Goal: Information Seeking & Learning: Learn about a topic

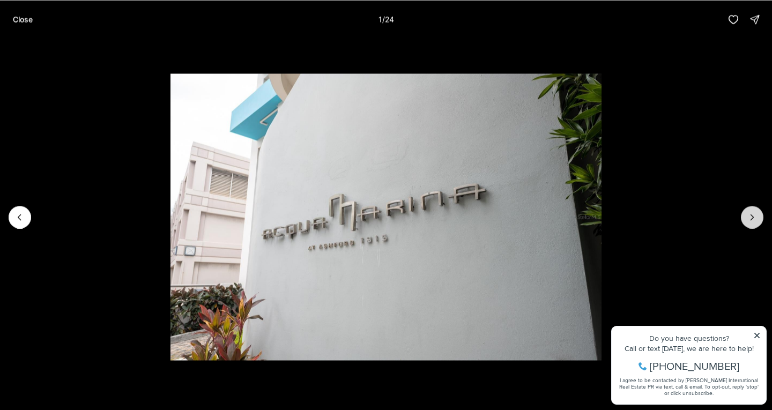
click at [757, 211] on button "Next slide" at bounding box center [751, 217] width 23 height 23
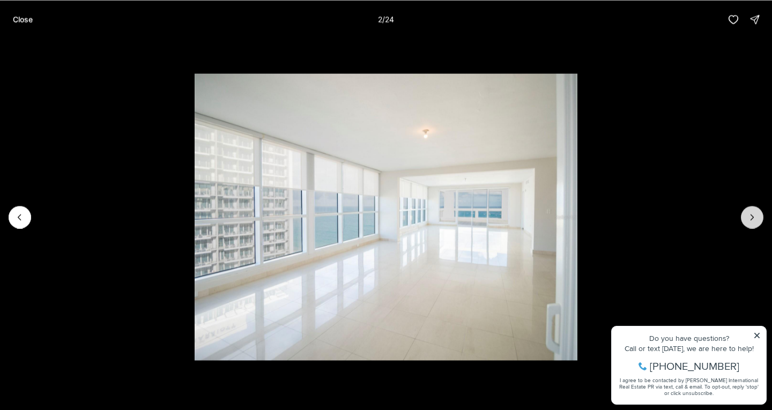
click at [757, 211] on button "Next slide" at bounding box center [751, 217] width 23 height 23
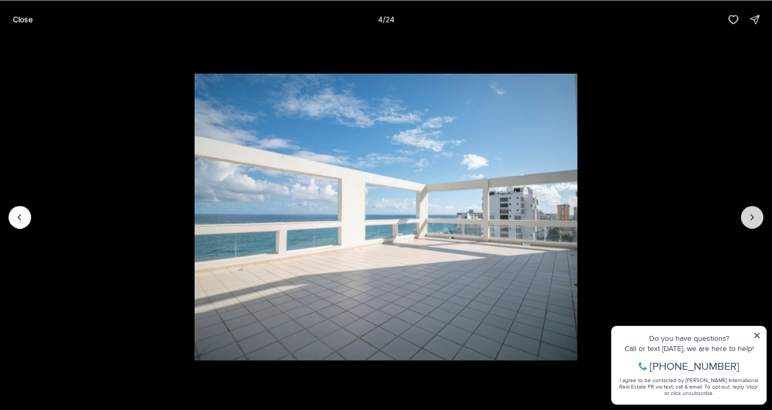
click at [757, 211] on button "Next slide" at bounding box center [751, 217] width 23 height 23
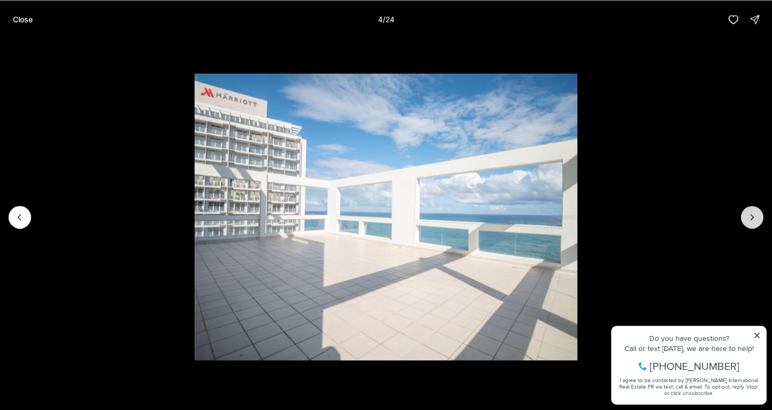
click at [757, 211] on button "Next slide" at bounding box center [751, 217] width 23 height 23
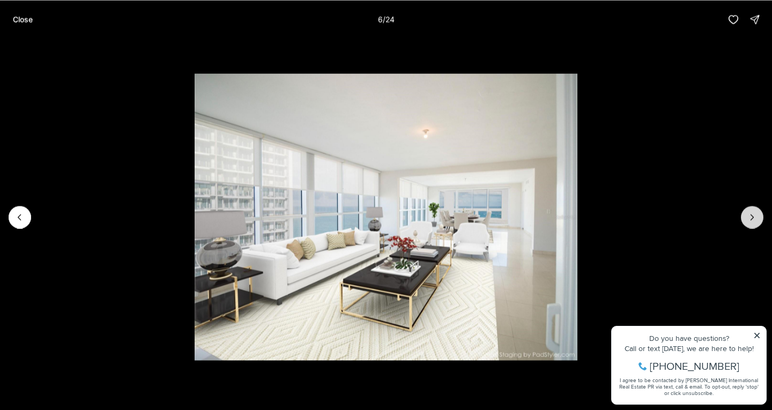
click at [757, 211] on button "Next slide" at bounding box center [751, 217] width 23 height 23
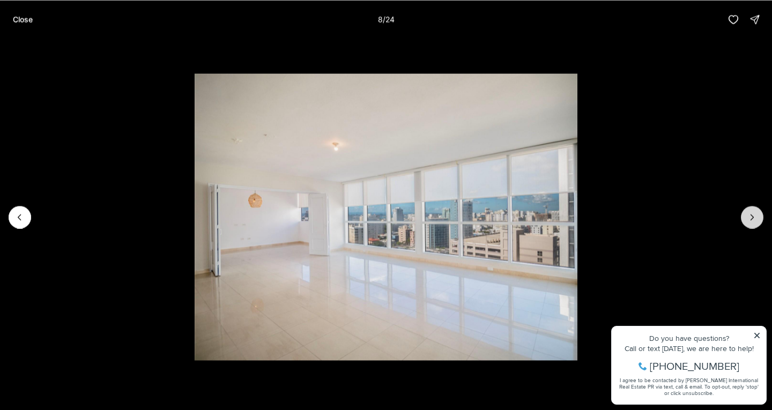
click at [757, 211] on button "Next slide" at bounding box center [751, 217] width 23 height 23
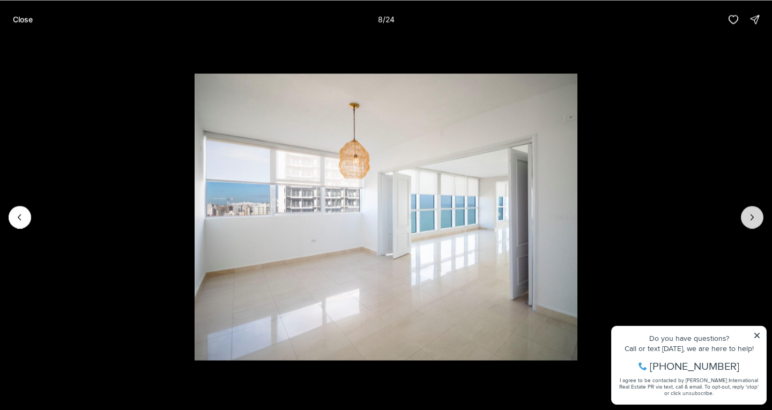
click at [757, 211] on button "Next slide" at bounding box center [751, 217] width 23 height 23
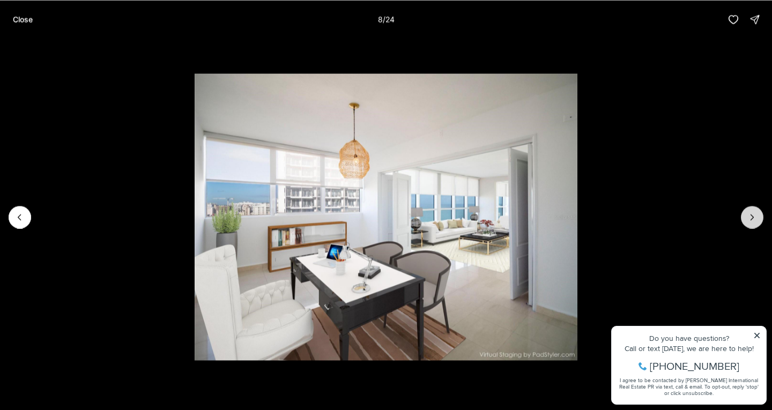
click at [757, 211] on button "Next slide" at bounding box center [751, 217] width 23 height 23
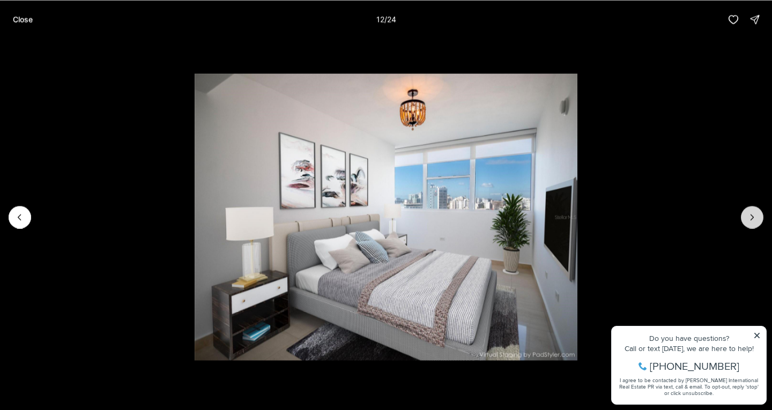
click at [757, 211] on button "Next slide" at bounding box center [751, 217] width 23 height 23
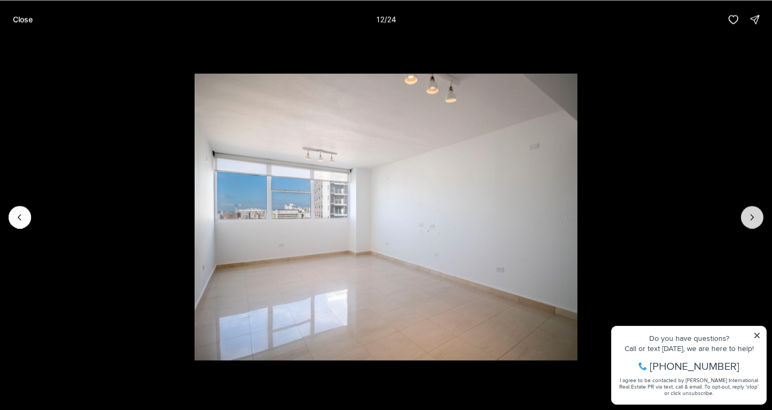
click at [757, 211] on button "Next slide" at bounding box center [751, 217] width 23 height 23
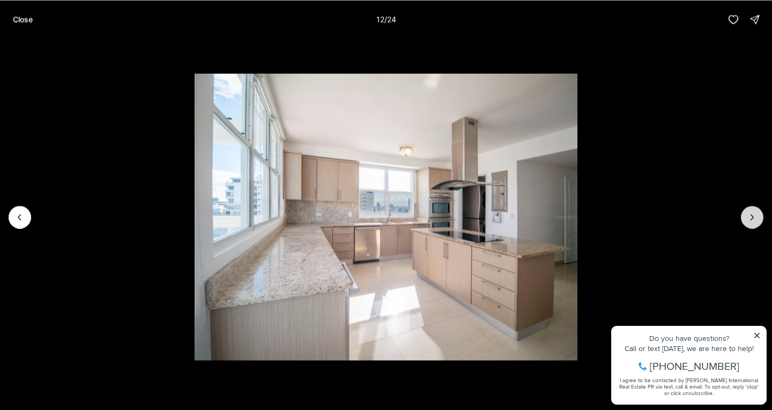
click at [757, 211] on button "Next slide" at bounding box center [751, 217] width 23 height 23
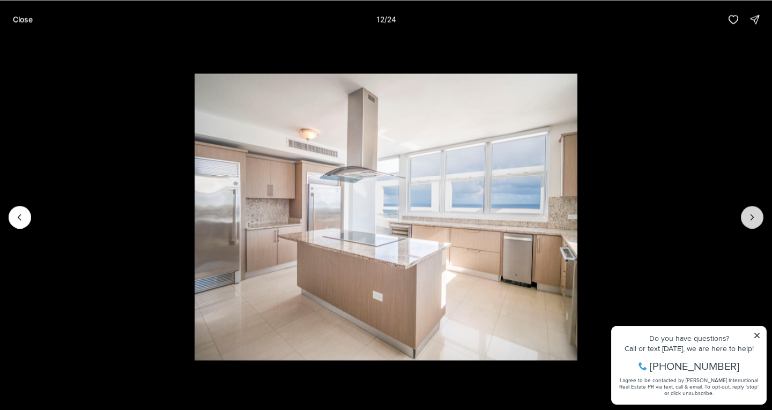
click at [757, 211] on button "Next slide" at bounding box center [751, 217] width 23 height 23
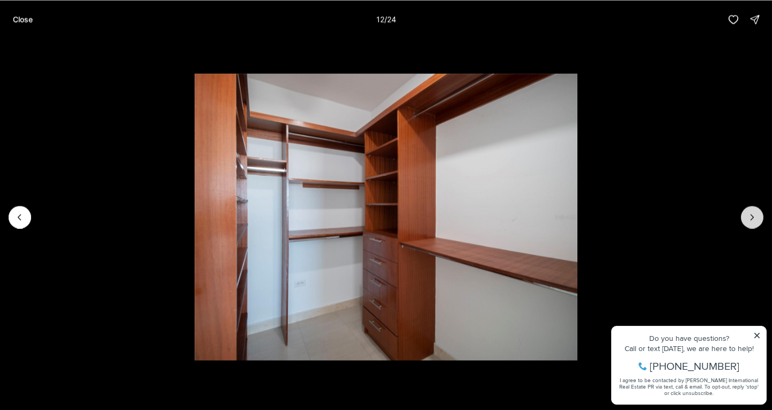
click at [757, 211] on button "Next slide" at bounding box center [751, 217] width 23 height 23
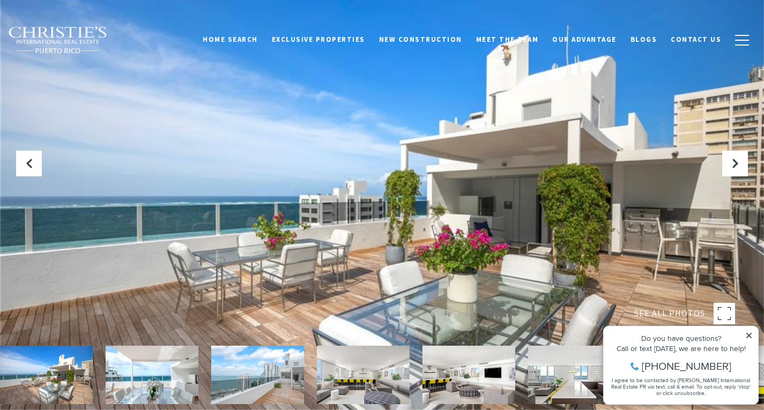
click at [752, 333] on icon at bounding box center [749, 336] width 8 height 8
click at [431, 214] on div at bounding box center [382, 205] width 764 height 410
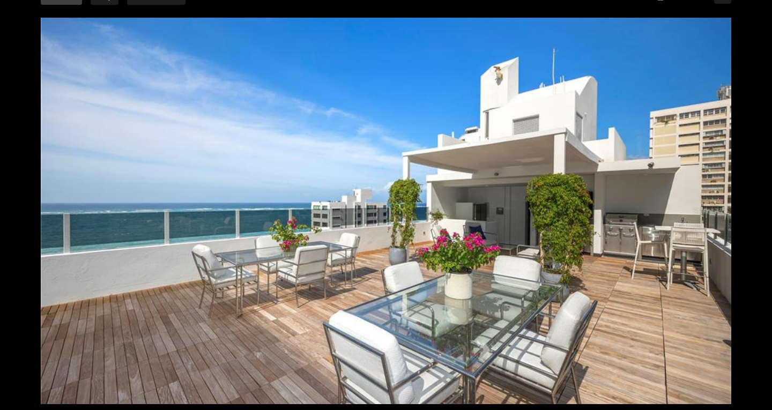
scroll to position [26, 0]
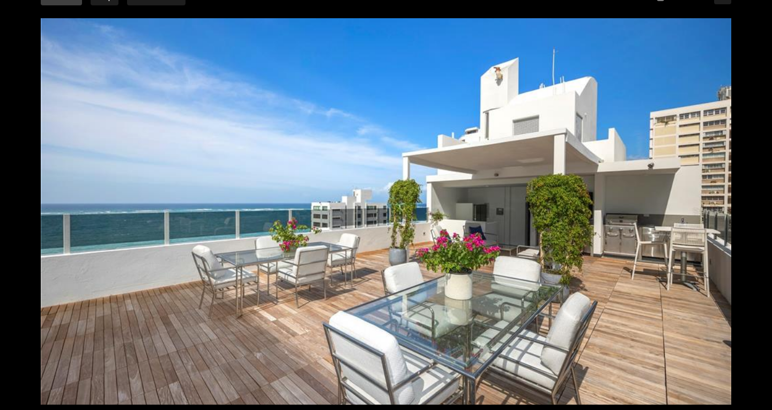
click at [468, 207] on div at bounding box center [386, 211] width 690 height 386
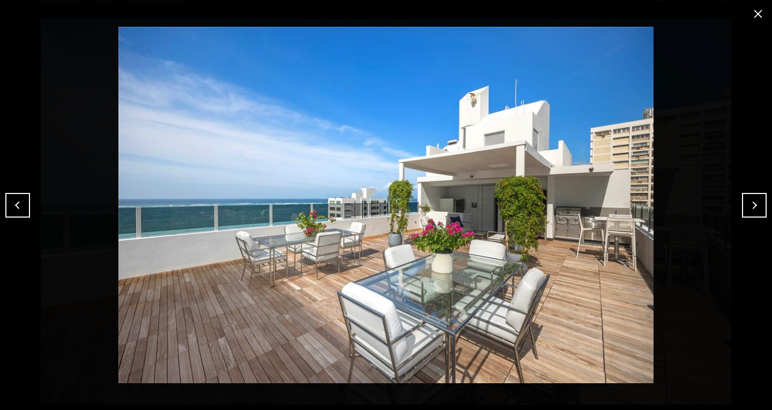
click at [759, 204] on button "Next" at bounding box center [754, 205] width 25 height 25
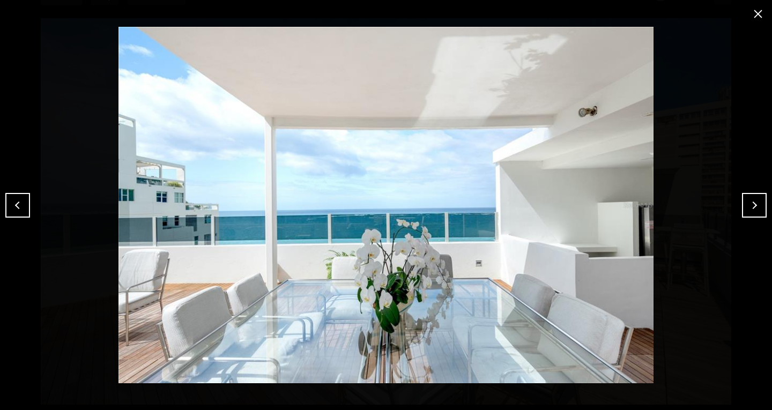
click at [759, 204] on button "Next" at bounding box center [754, 205] width 25 height 25
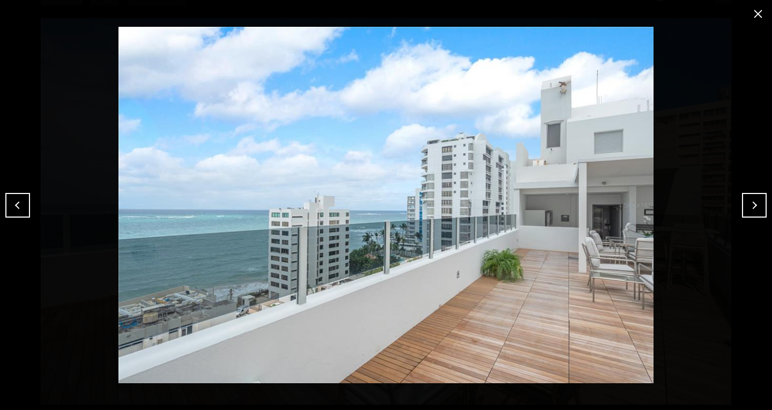
click at [759, 204] on button "Next" at bounding box center [754, 205] width 25 height 25
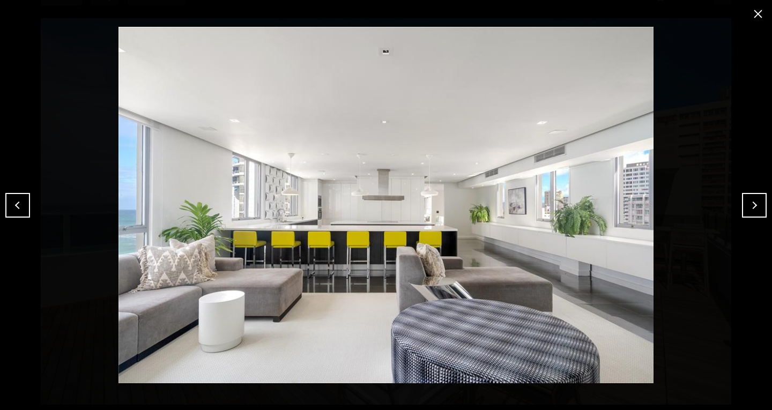
click at [759, 204] on button "Next" at bounding box center [754, 205] width 25 height 25
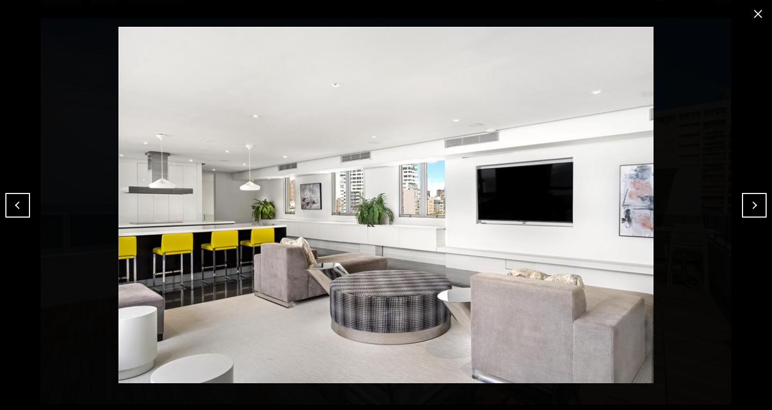
click at [759, 204] on button "Next" at bounding box center [754, 205] width 25 height 25
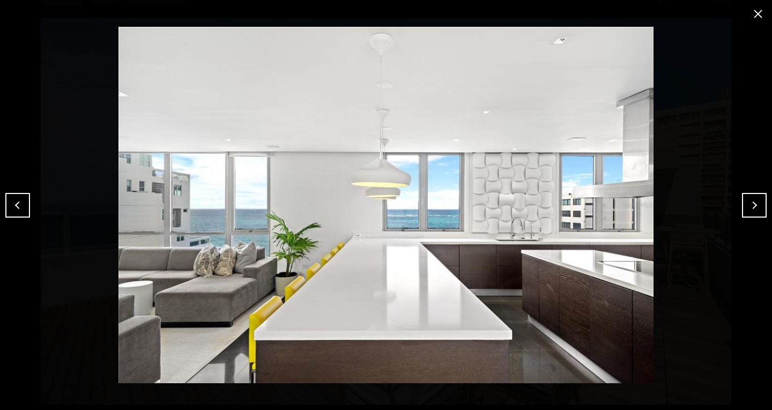
click at [759, 204] on button "Next" at bounding box center [754, 205] width 25 height 25
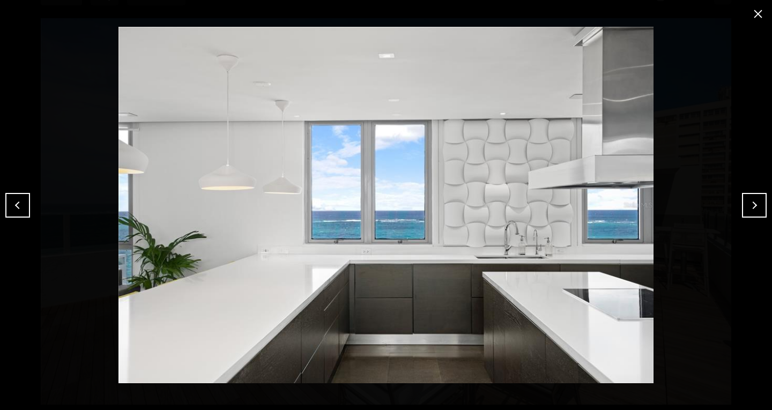
click at [759, 204] on button "Next" at bounding box center [754, 205] width 25 height 25
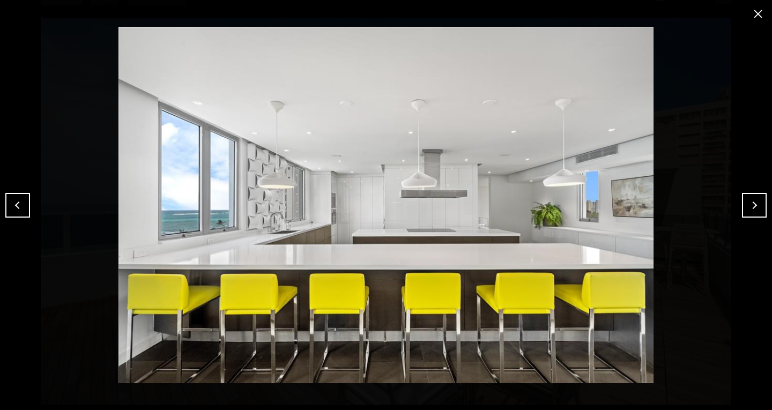
click at [759, 204] on button "Next" at bounding box center [754, 205] width 25 height 25
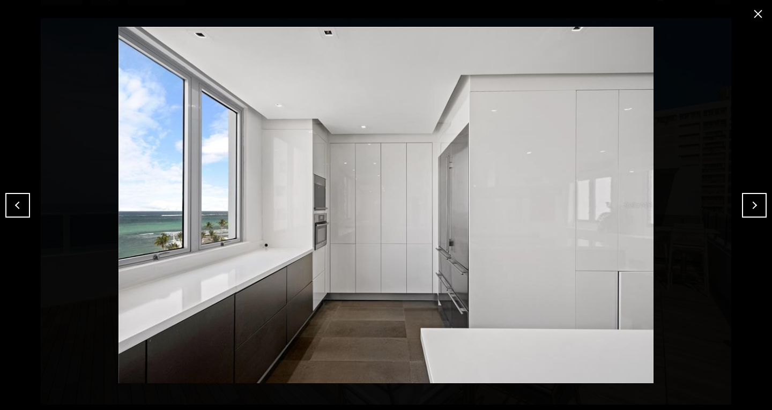
click at [759, 204] on button "Next" at bounding box center [754, 205] width 25 height 25
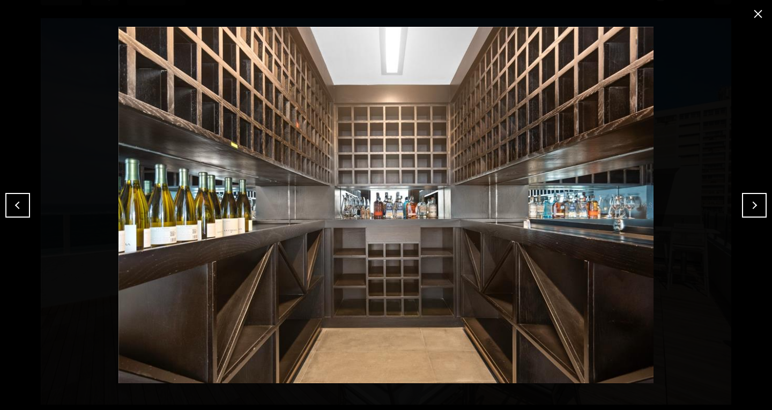
click at [759, 204] on button "Next" at bounding box center [754, 205] width 25 height 25
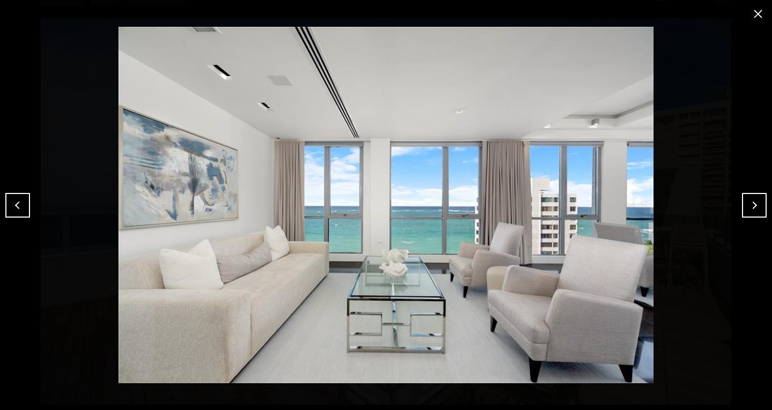
click at [759, 204] on button "Next" at bounding box center [754, 205] width 25 height 25
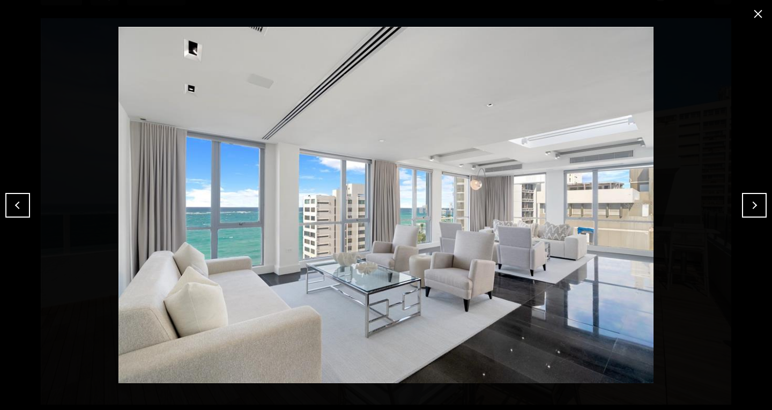
click at [759, 204] on button "Next" at bounding box center [754, 205] width 25 height 25
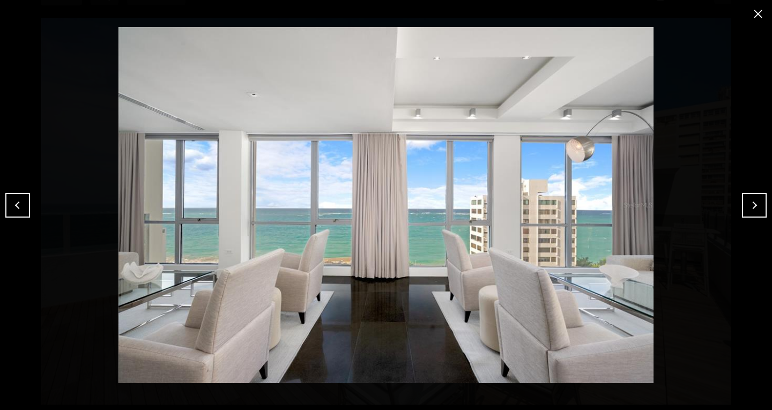
click at [759, 204] on button "Next" at bounding box center [754, 205] width 25 height 25
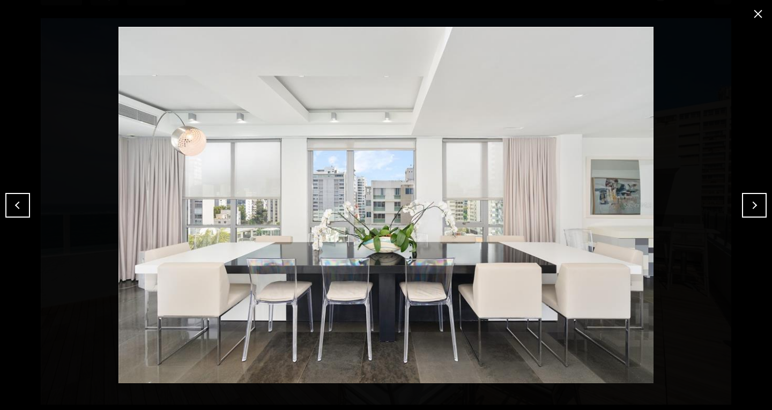
click at [759, 204] on button "Next" at bounding box center [754, 205] width 25 height 25
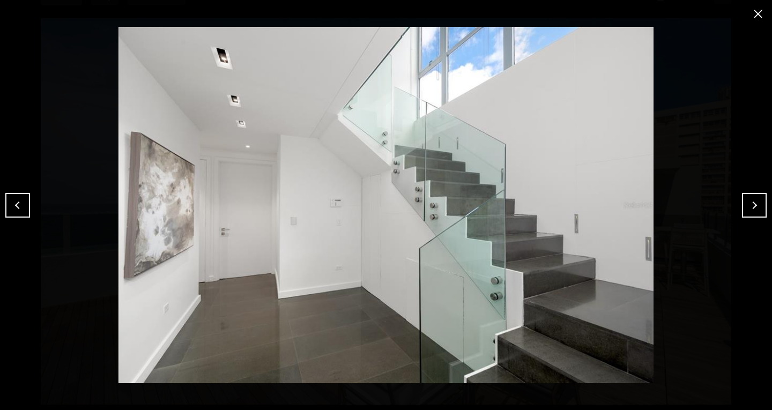
click at [759, 204] on button "Next" at bounding box center [754, 205] width 25 height 25
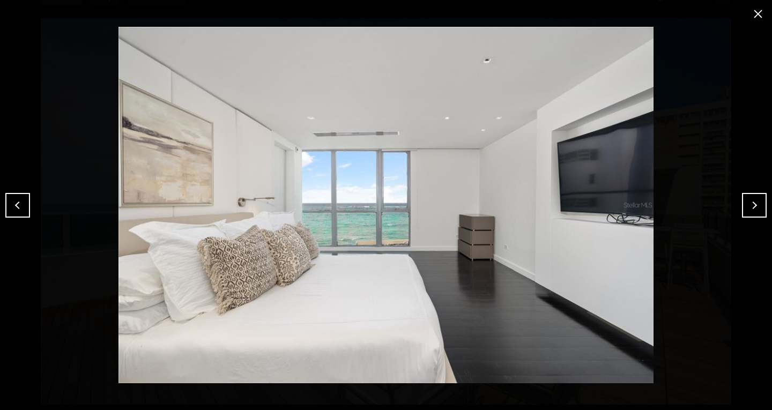
click at [759, 204] on button "Next" at bounding box center [754, 205] width 25 height 25
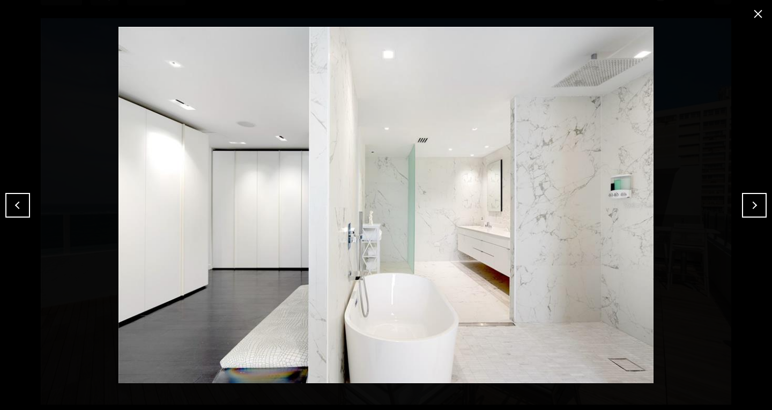
click at [759, 204] on button "Next" at bounding box center [754, 205] width 25 height 25
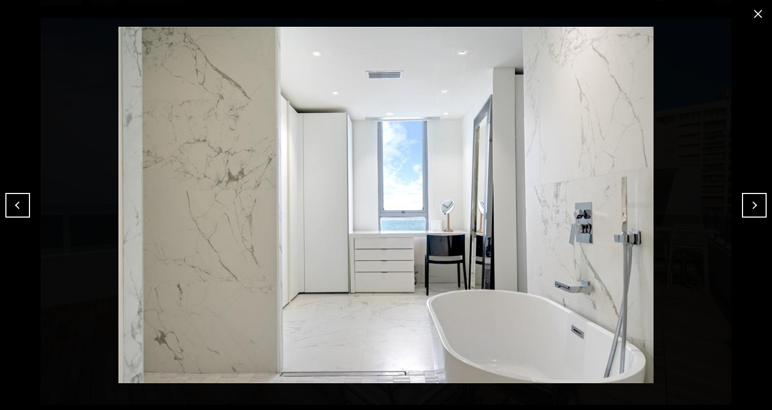
click at [759, 204] on button "Next" at bounding box center [754, 205] width 25 height 25
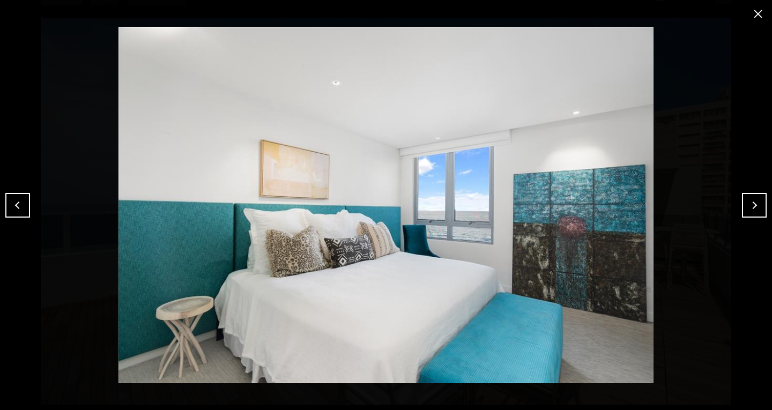
click at [759, 204] on button "Next" at bounding box center [754, 205] width 25 height 25
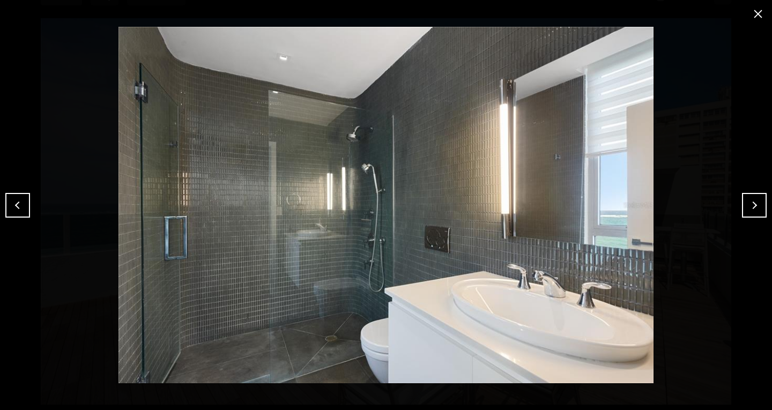
click at [759, 204] on button "Next" at bounding box center [754, 205] width 25 height 25
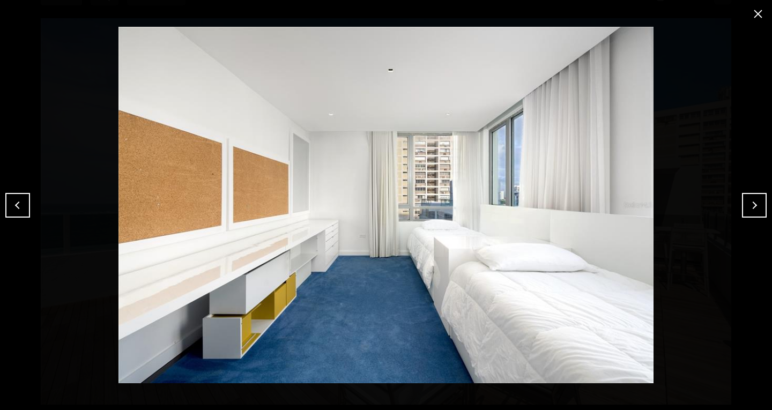
click at [759, 204] on button "Next" at bounding box center [754, 205] width 25 height 25
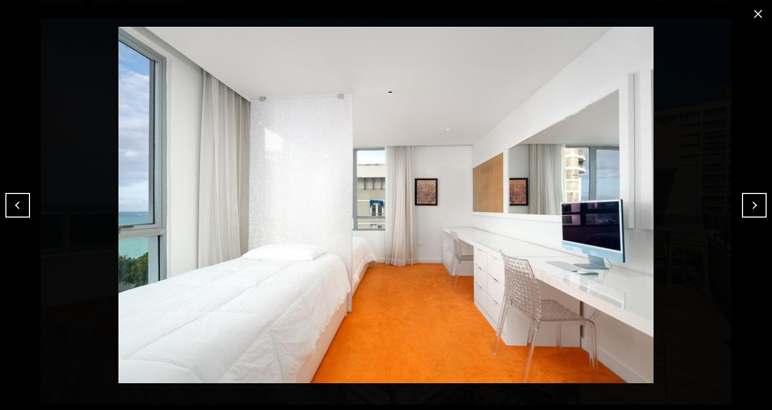
click at [759, 204] on button "Next" at bounding box center [754, 205] width 25 height 25
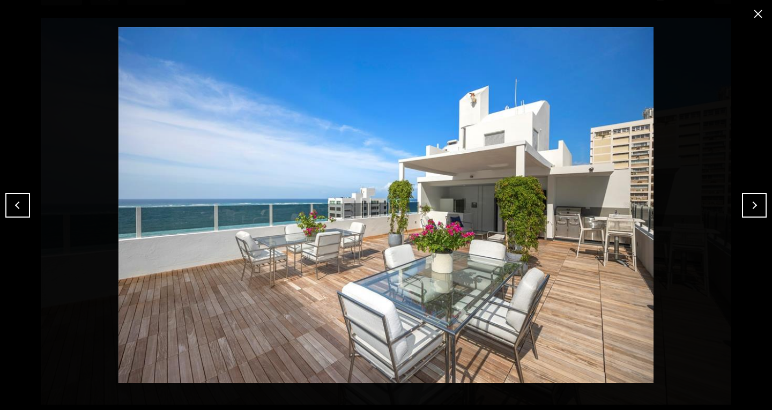
click at [759, 204] on button "Next" at bounding box center [754, 205] width 25 height 25
